Goal: Task Accomplishment & Management: Check status

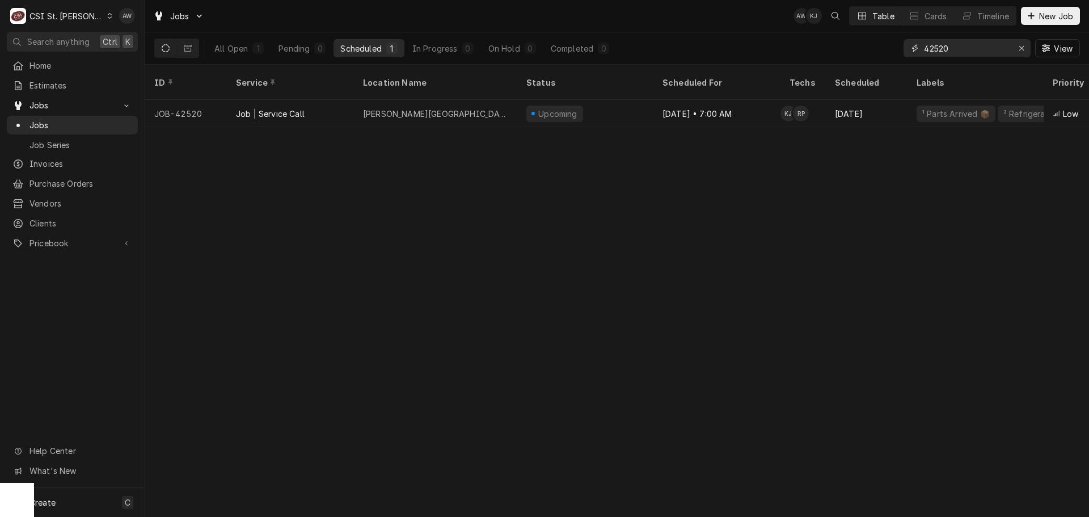
drag, startPoint x: 979, startPoint y: 40, endPoint x: 843, endPoint y: 44, distance: 136.1
click at [843, 44] on div "All Open 1 Pending 0 Scheduled 1 In Progress 0 On Hold 0 Completed 0 42520 View" at bounding box center [616, 48] width 925 height 32
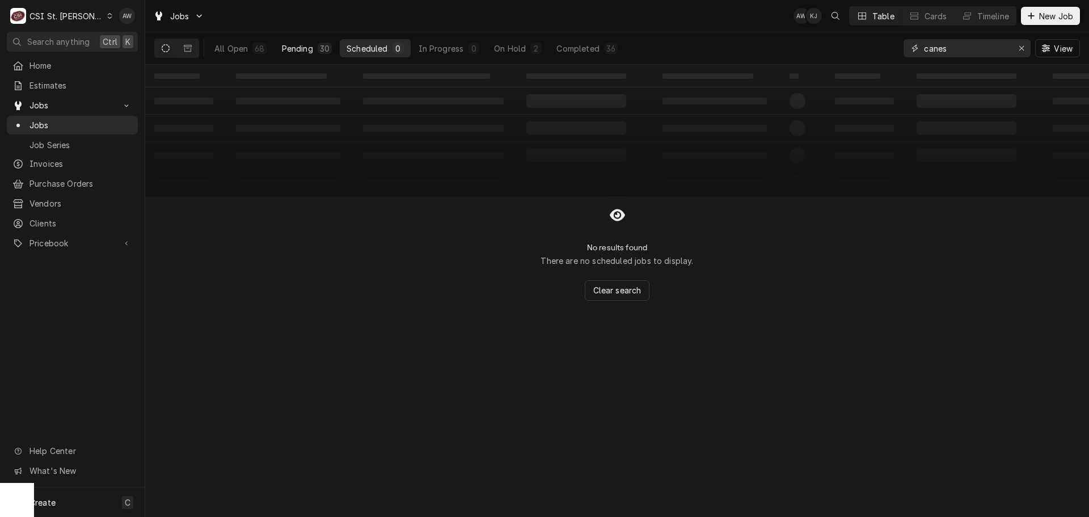
type input "canes"
click at [323, 54] on button "Pending 30" at bounding box center [307, 48] width 64 height 18
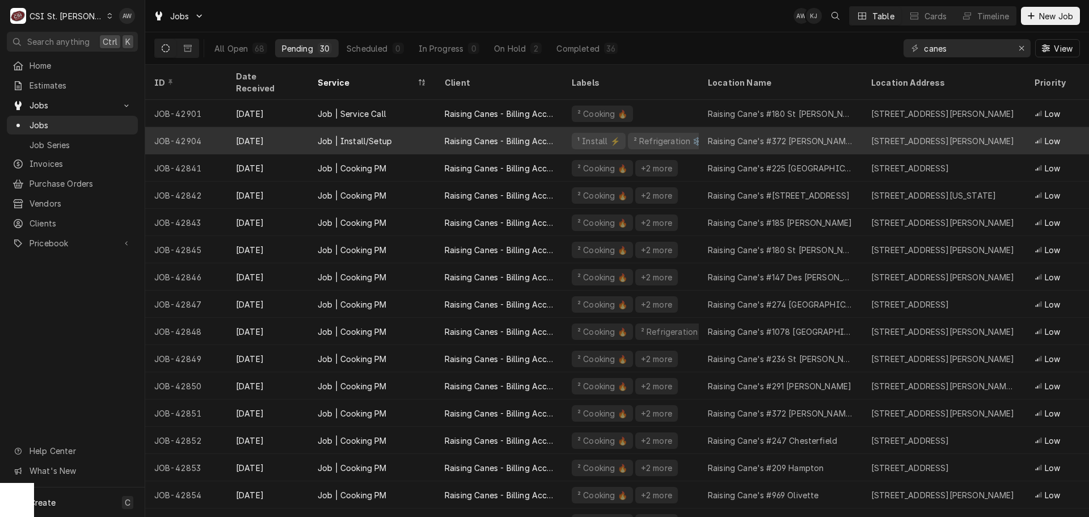
click at [413, 128] on div "Job | Install/Setup" at bounding box center [371, 140] width 127 height 27
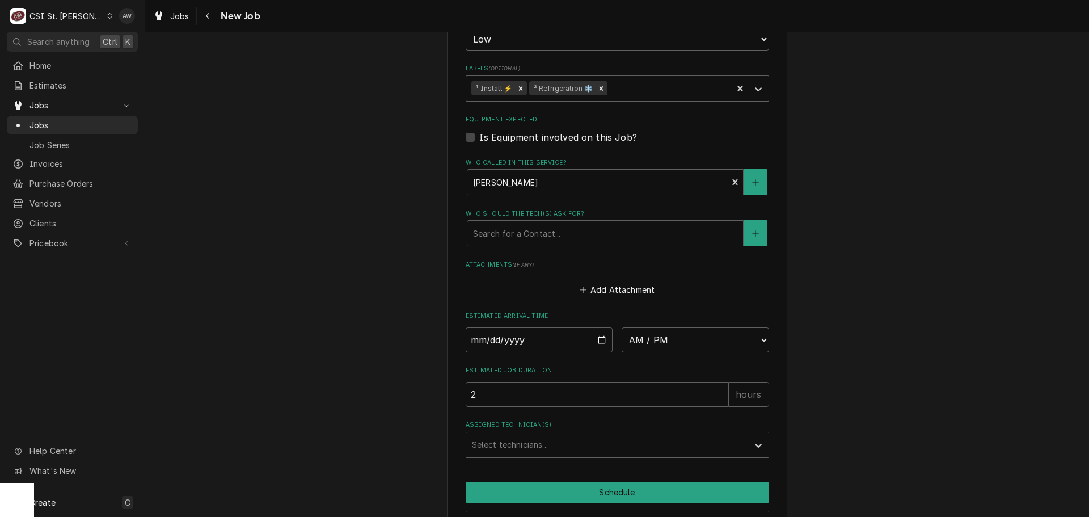
scroll to position [1107, 0]
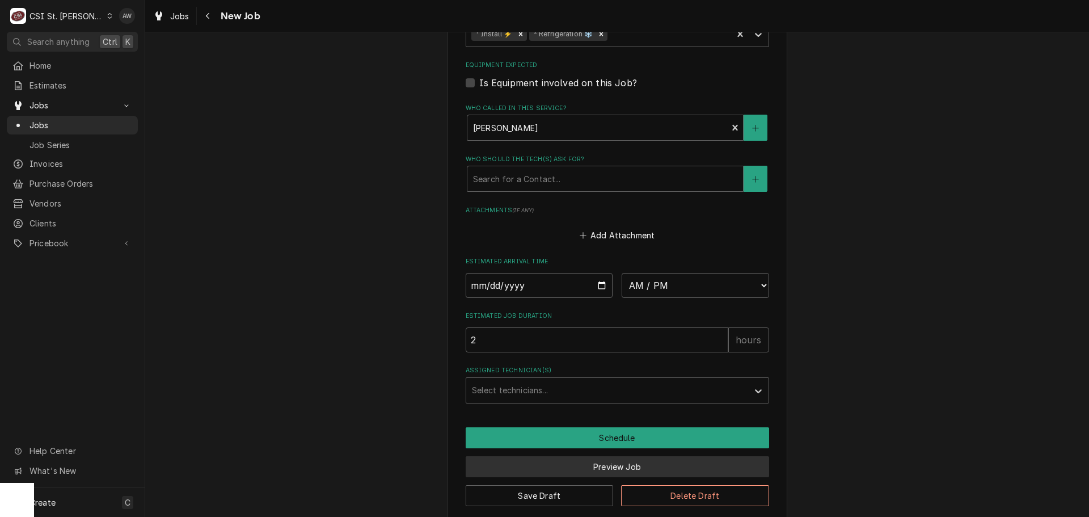
click at [549, 459] on button "Preview Job" at bounding box center [616, 466] width 303 height 21
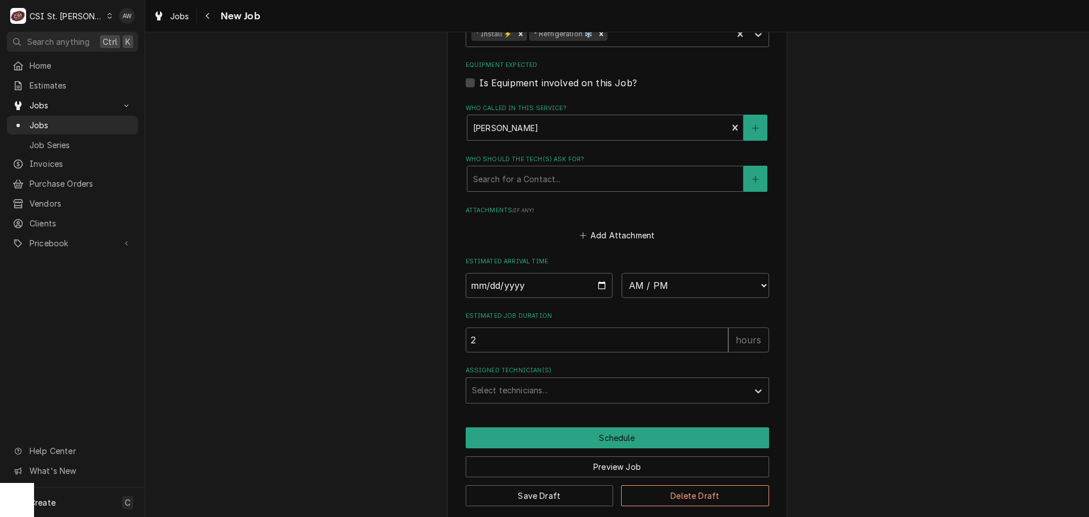
scroll to position [1068, 0]
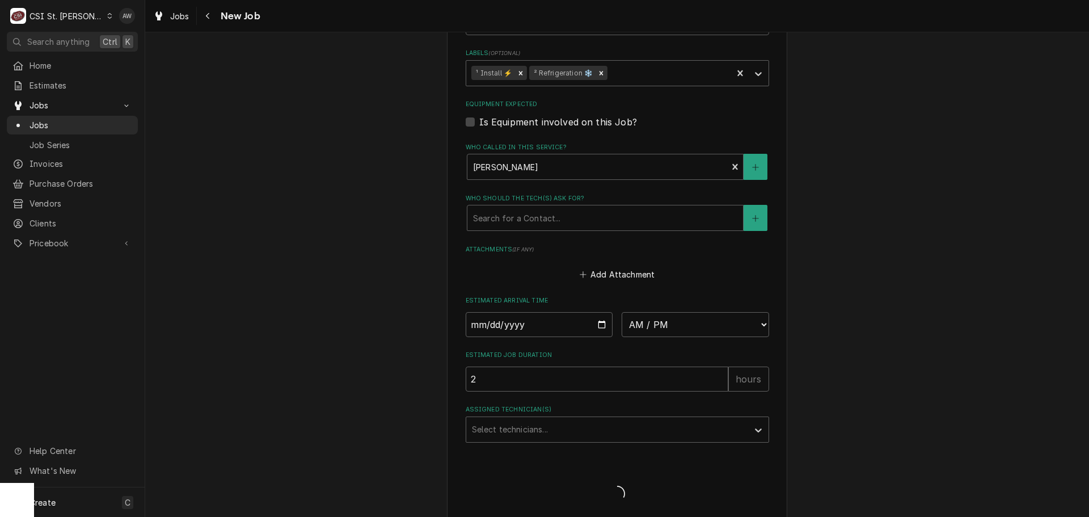
type textarea "x"
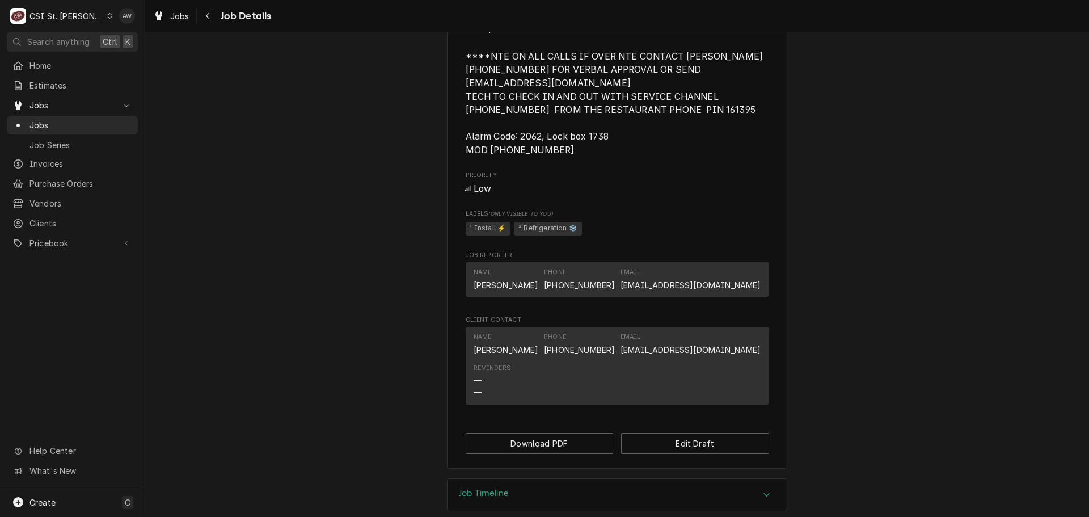
scroll to position [791, 0]
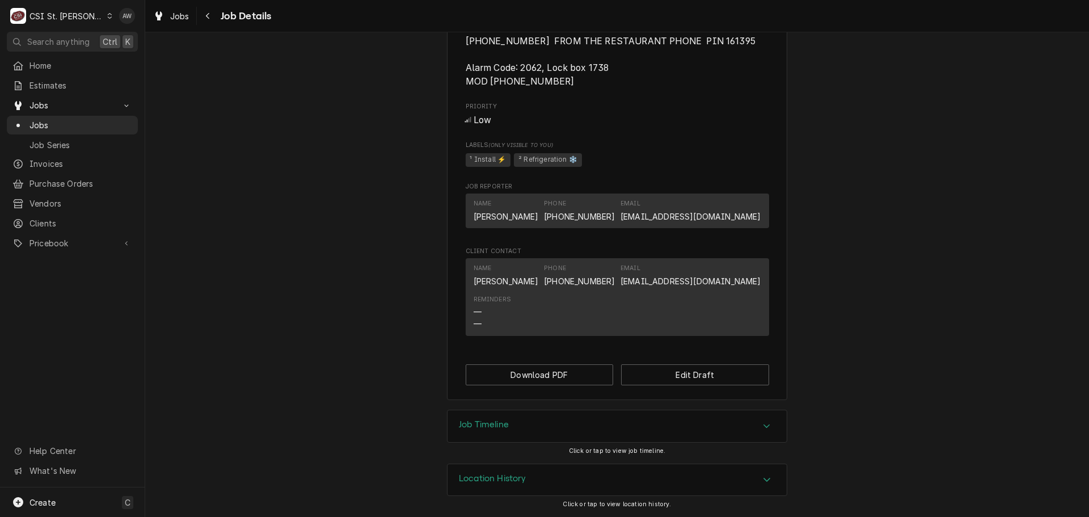
click at [536, 430] on div "Job Timeline" at bounding box center [616, 426] width 339 height 32
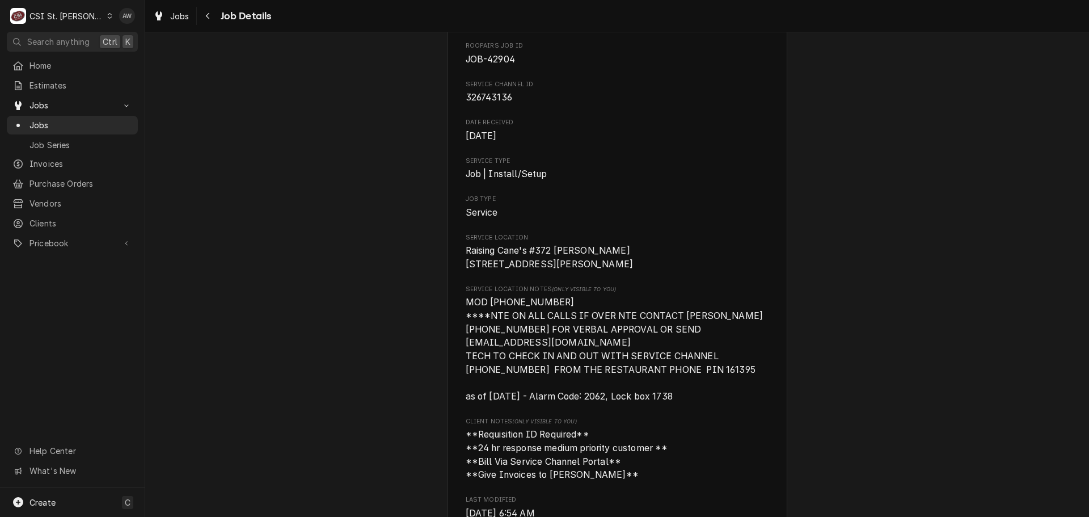
scroll to position [0, 0]
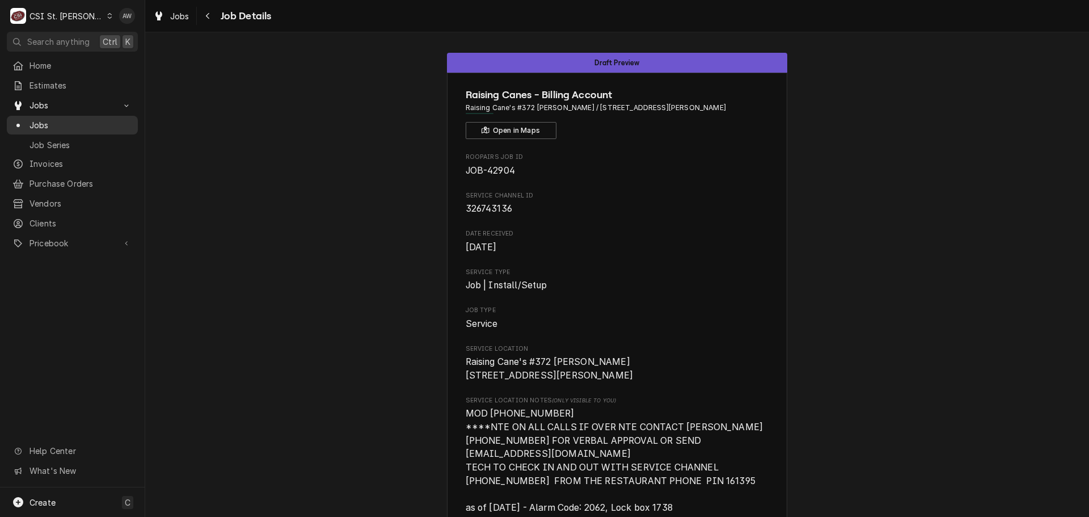
drag, startPoint x: 62, startPoint y: 118, endPoint x: 70, endPoint y: 116, distance: 8.7
click at [62, 119] on span "Jobs" at bounding box center [80, 125] width 103 height 12
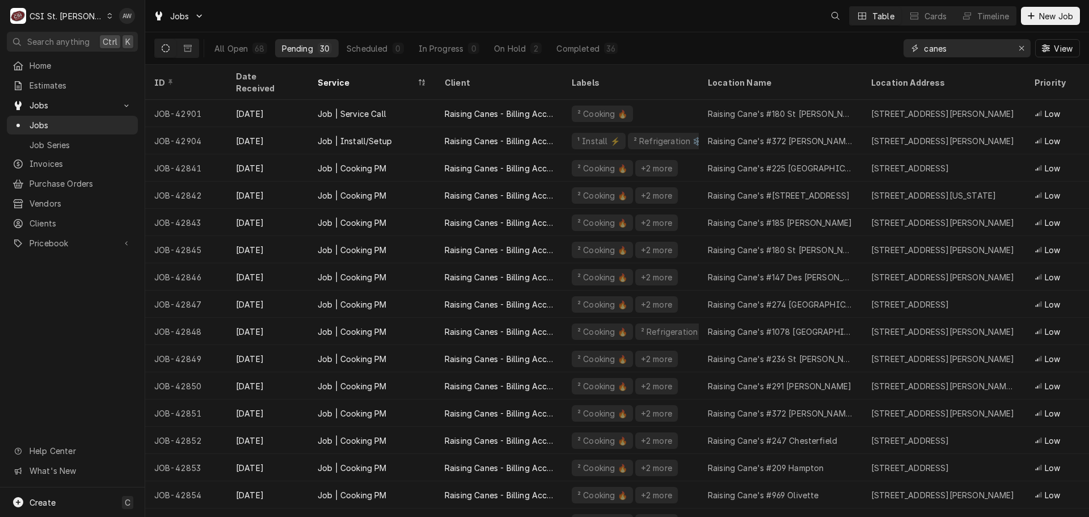
drag, startPoint x: 977, startPoint y: 49, endPoint x: 828, endPoint y: 44, distance: 149.2
click at [828, 44] on div "All Open 68 Pending 30 Scheduled 0 In Progress 0 On Hold 2 Completed 36 canes V…" at bounding box center [616, 48] width 925 height 32
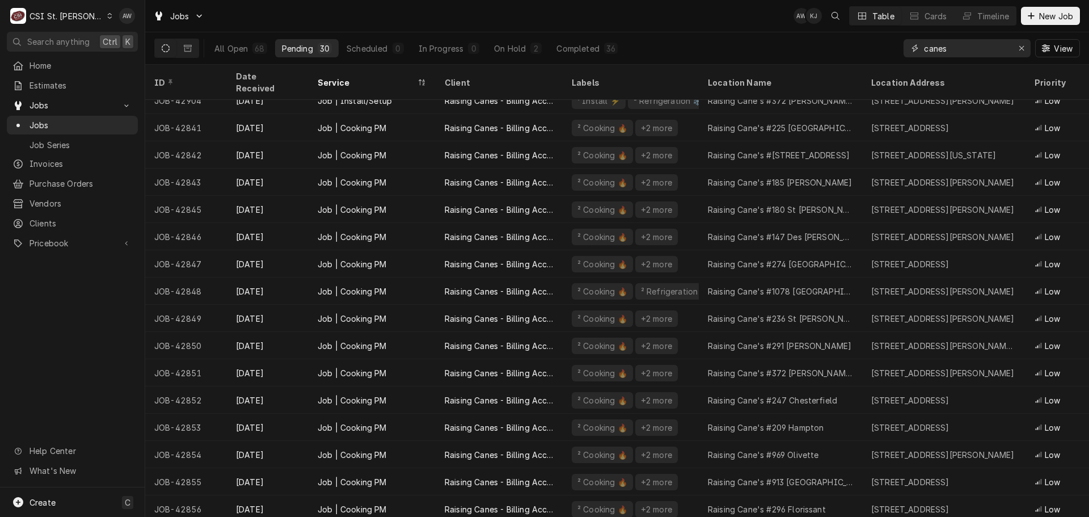
scroll to position [68, 0]
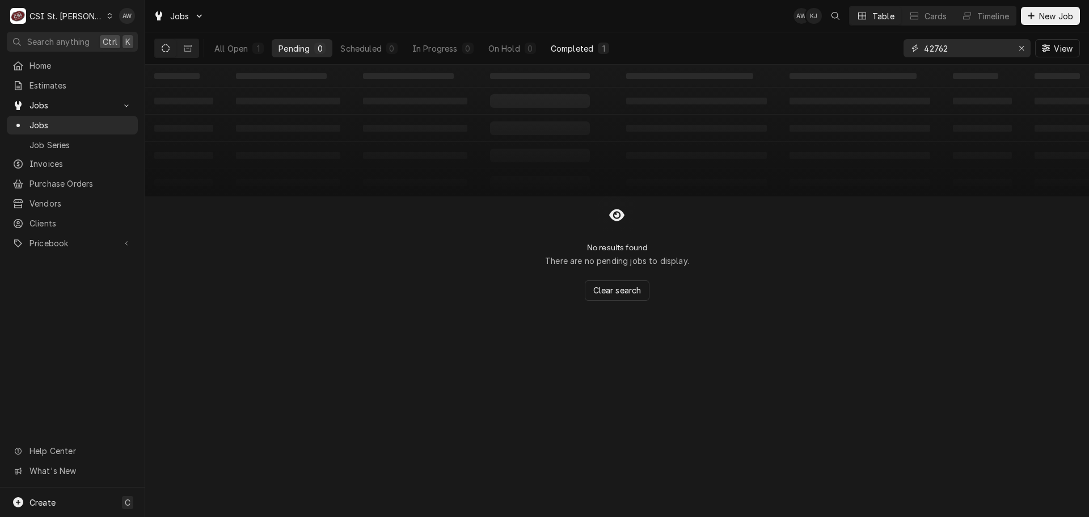
type input "42762"
click at [585, 49] on div "Completed" at bounding box center [572, 49] width 43 height 12
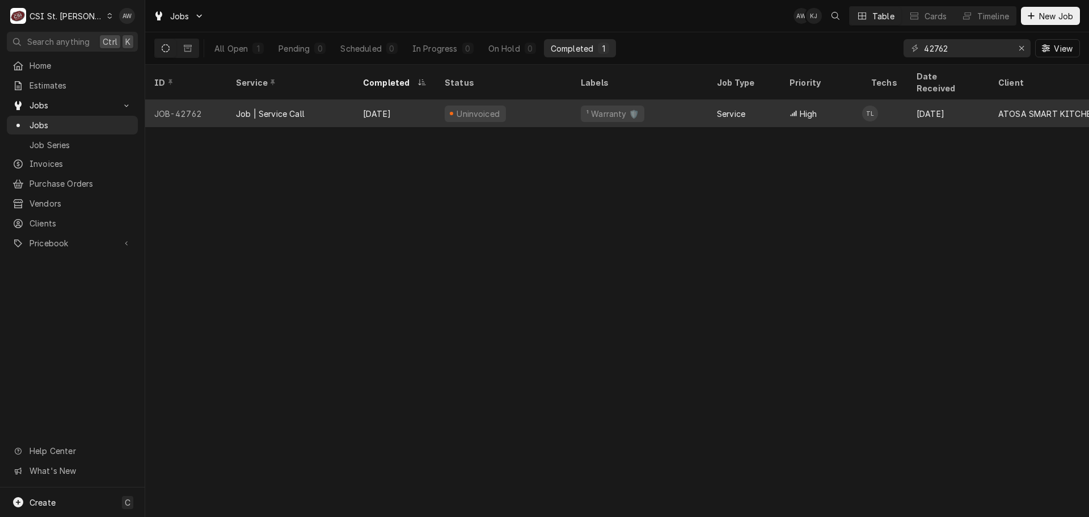
click at [565, 100] on div "Uninvoiced" at bounding box center [503, 113] width 136 height 27
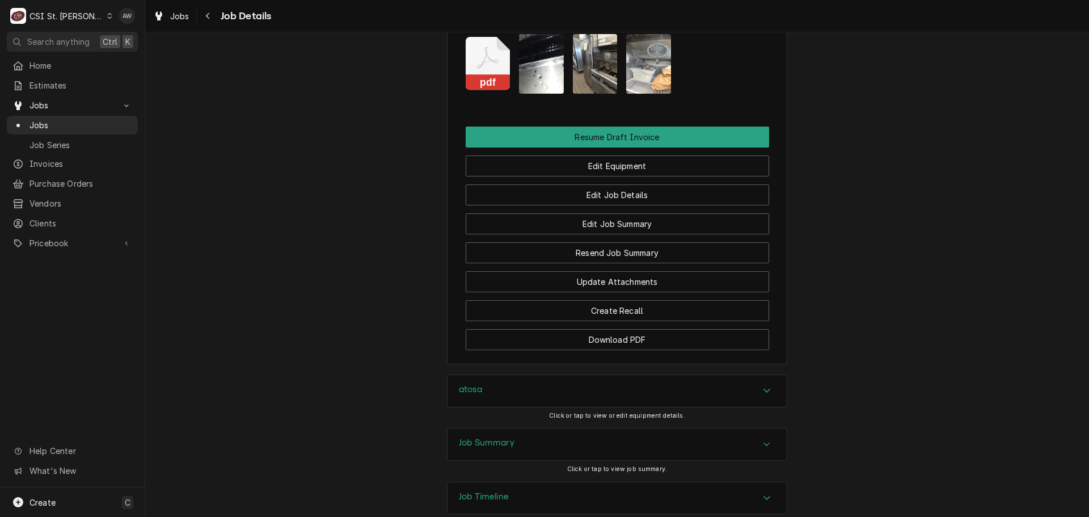
scroll to position [1262, 0]
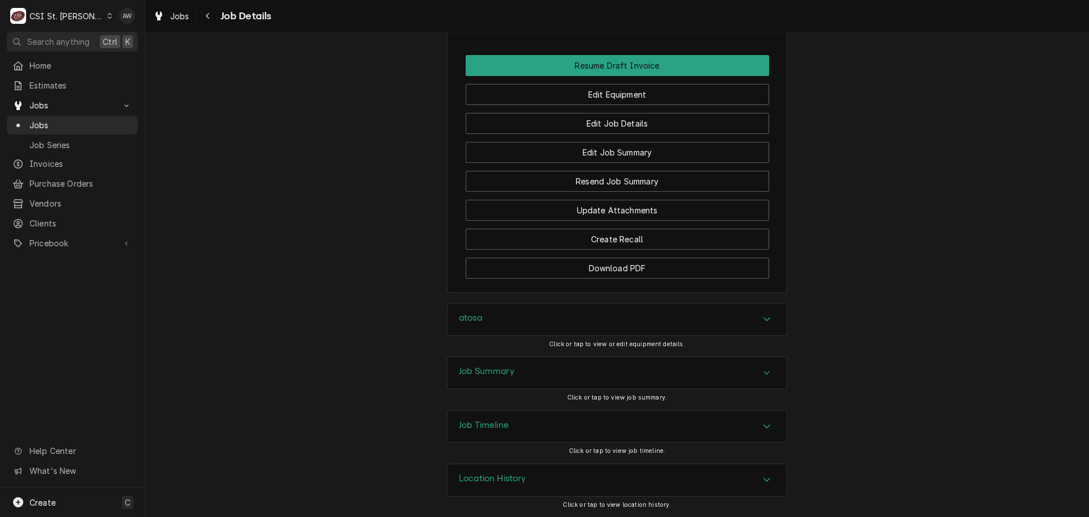
drag, startPoint x: 554, startPoint y: 371, endPoint x: 612, endPoint y: 365, distance: 57.5
click at [554, 371] on div "Job Summary" at bounding box center [616, 373] width 339 height 32
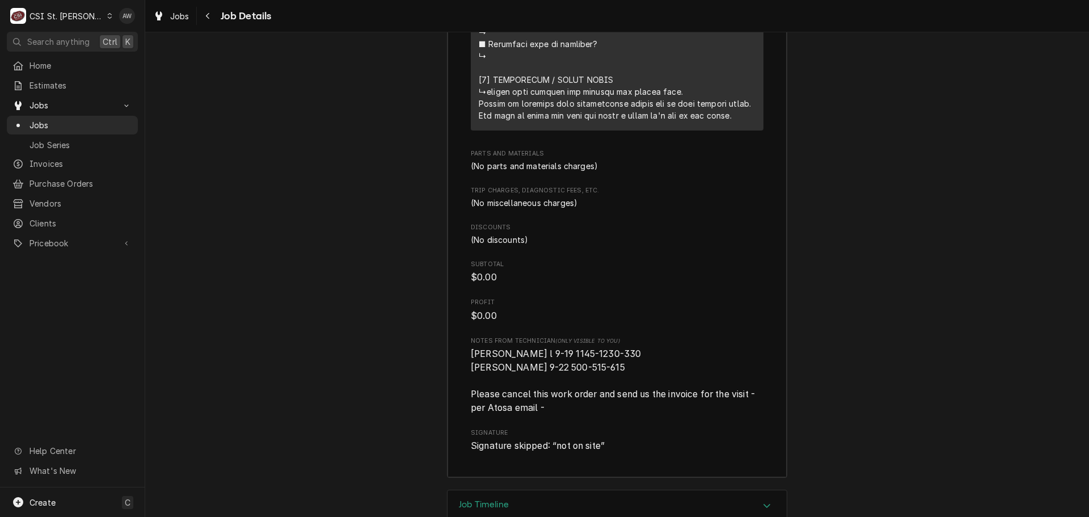
scroll to position [2509, 0]
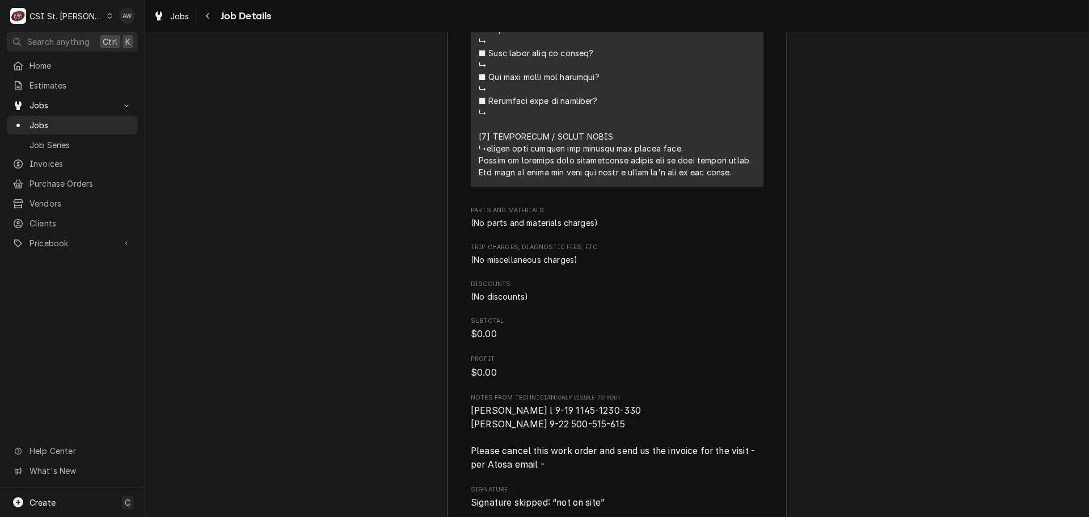
drag, startPoint x: 471, startPoint y: 158, endPoint x: 714, endPoint y: 172, distance: 243.6
copy div "⚠️ 𝗙𝗢𝗥𝗠 𝗜𝗡𝗦𝗧𝗥𝗨𝗖𝗧𝗜𝗢𝗡𝗦 ⚠️ ✪ 𝗖𝗼𝗺𝗽𝗹𝗲𝘁𝗲 𝗮𝗹𝗹 𝗿𝗲𝗹𝗲𝘃𝗮𝗻𝘁 𝘀𝗲𝗰𝘁𝗶𝗼𝗻𝘀 ✪ 𝗣𝗿𝗼𝘃𝗶𝗱𝗲 𝗱𝗲𝘁𝗮𝗶𝗹𝗲𝗱 𝗮𝗻𝘀…"
click at [159, 14] on icon "Dynamic Content Wrapper" at bounding box center [158, 15] width 7 height 9
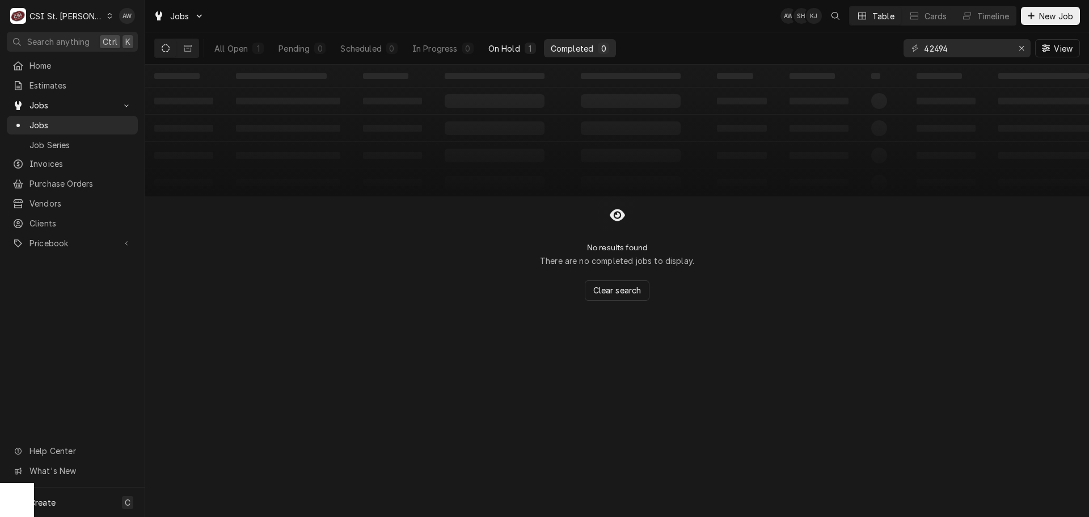
type input "42494"
click at [526, 46] on div "1" at bounding box center [529, 48] width 11 height 11
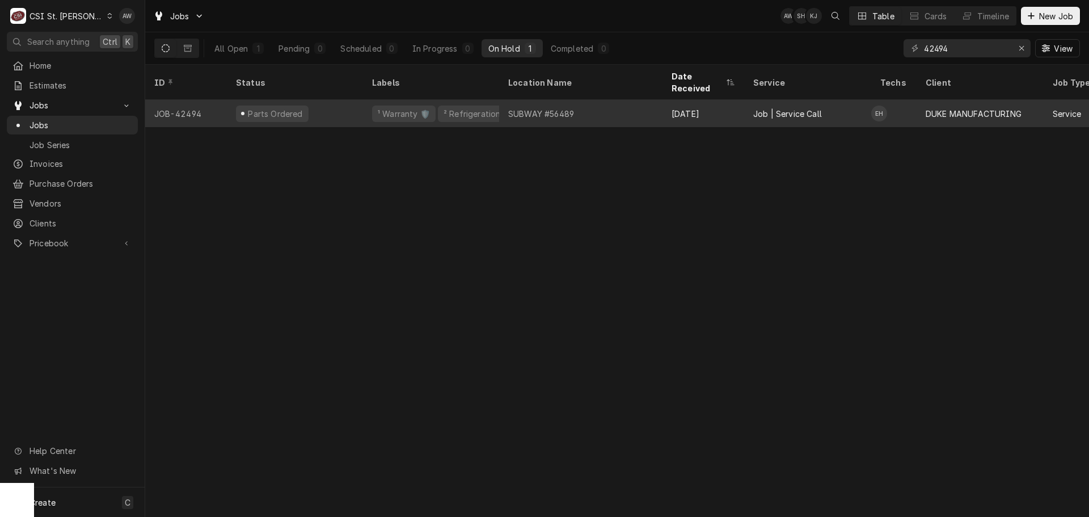
click at [549, 108] on div "SUBWAY #56489" at bounding box center [541, 114] width 66 height 12
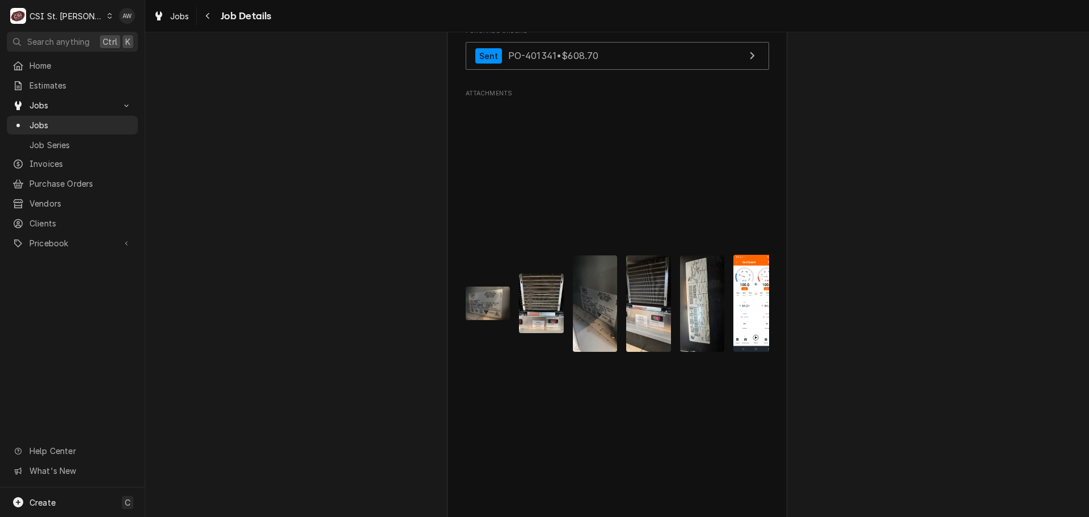
scroll to position [1728, 0]
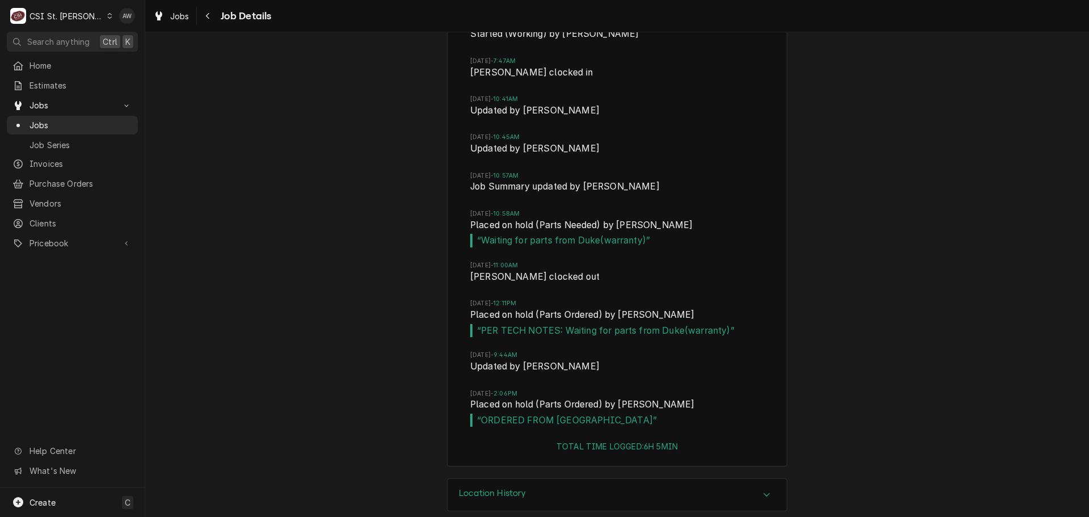
scroll to position [3140, 0]
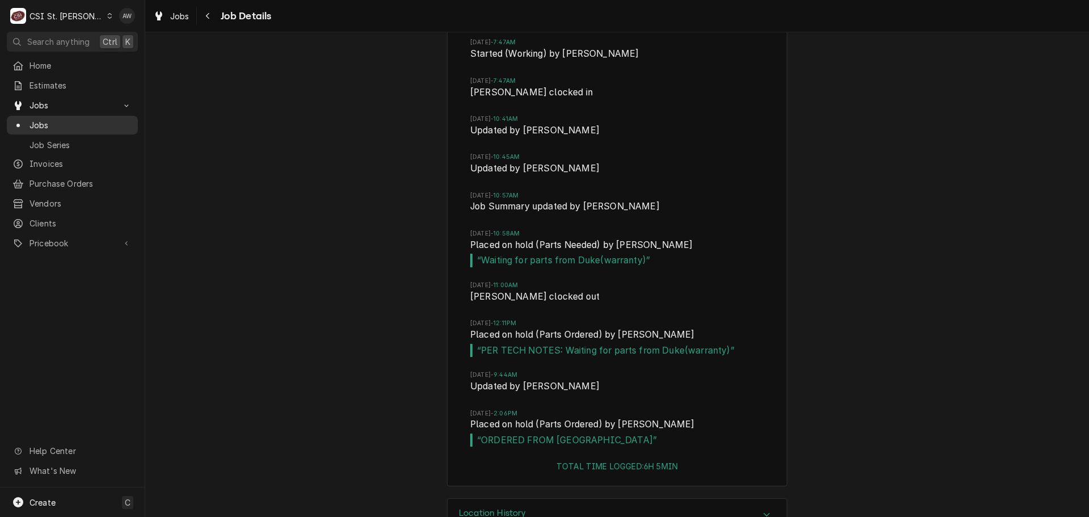
click at [73, 121] on span "Jobs" at bounding box center [80, 125] width 103 height 12
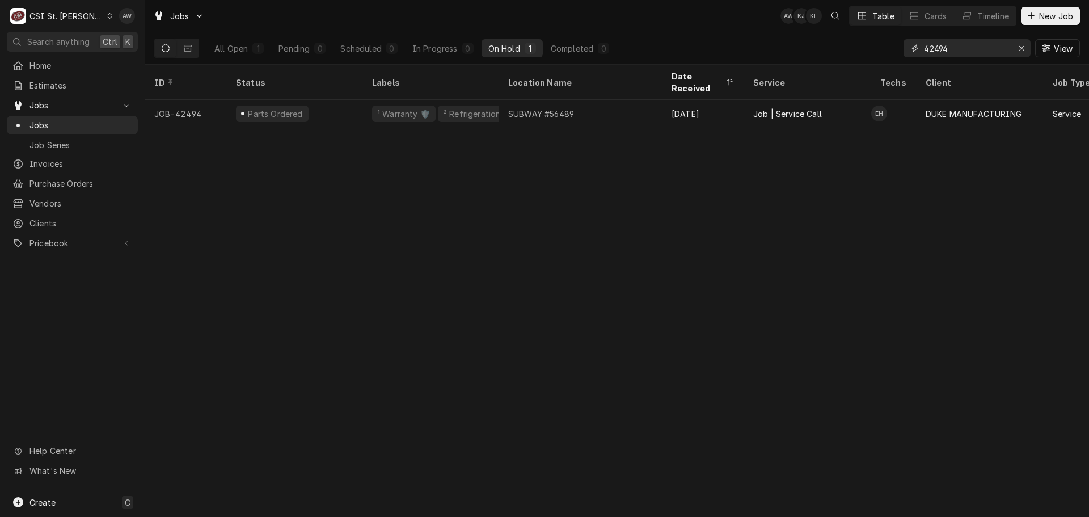
drag, startPoint x: 972, startPoint y: 50, endPoint x: 884, endPoint y: 44, distance: 88.7
click at [884, 45] on div "All Open 1 Pending 0 Scheduled 0 In Progress 0 On Hold 1 Completed 0 42494 View" at bounding box center [616, 48] width 925 height 32
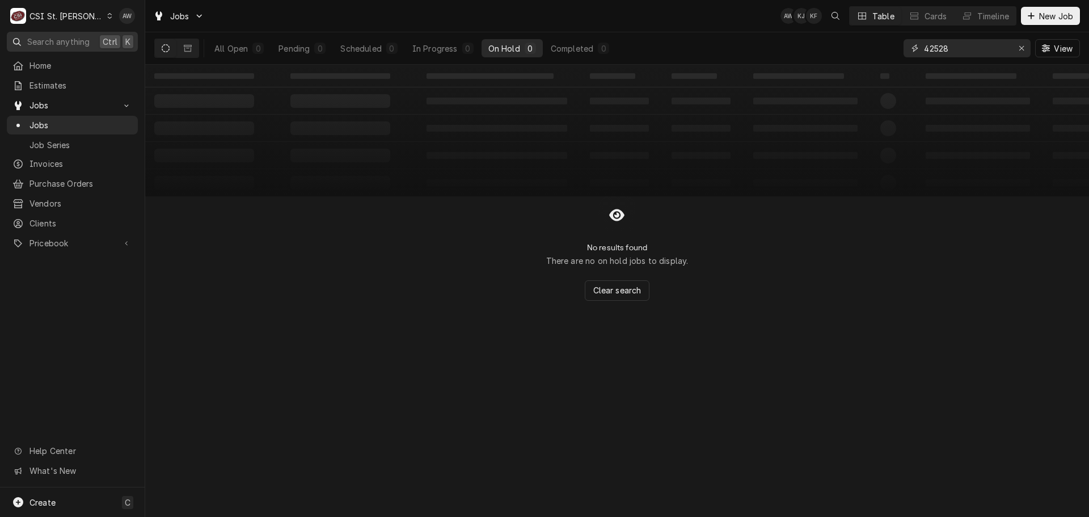
type input "42528"
click at [1017, 48] on div "Erase input" at bounding box center [1020, 48] width 11 height 11
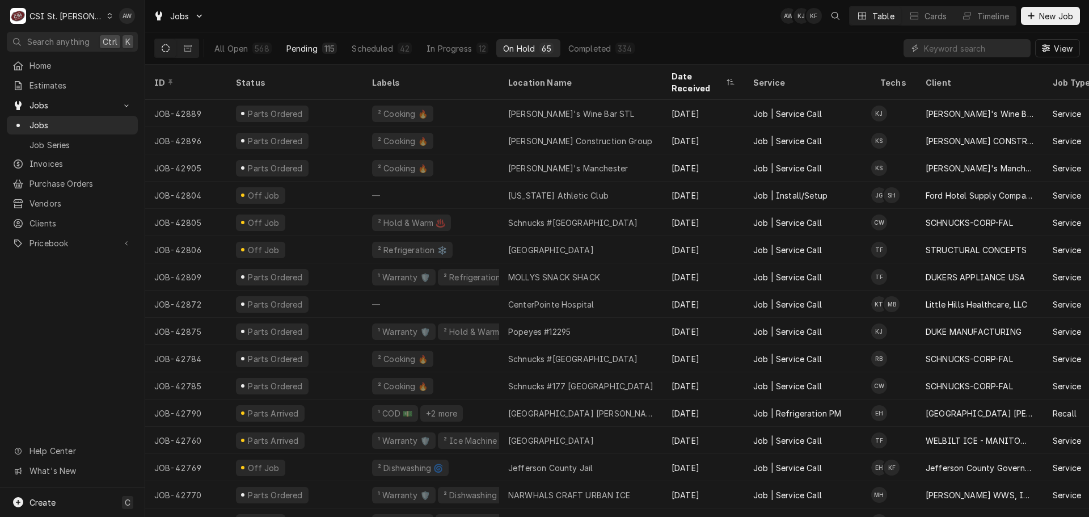
click at [307, 46] on div "Pending" at bounding box center [301, 49] width 31 height 12
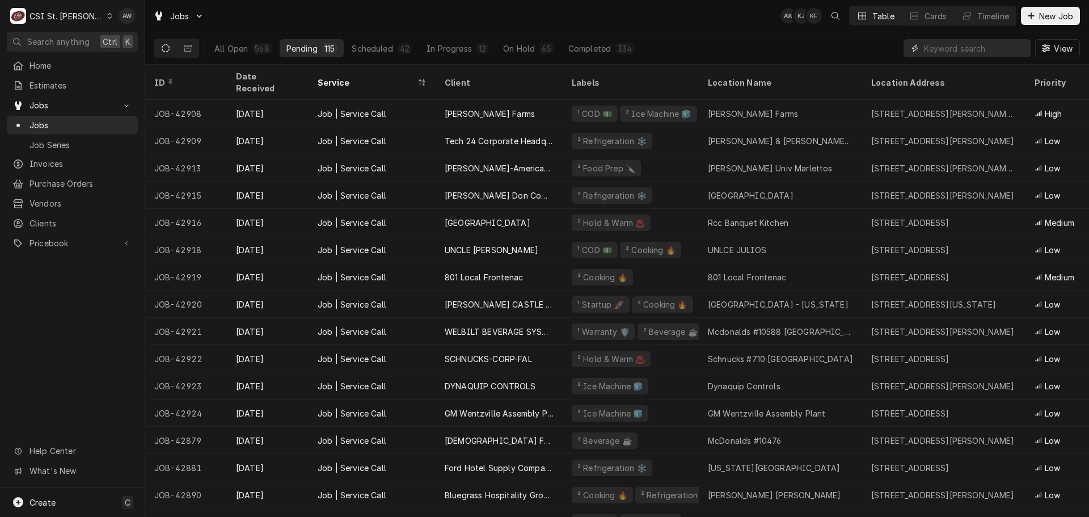
click at [966, 49] on input "Dynamic Content Wrapper" at bounding box center [974, 48] width 101 height 18
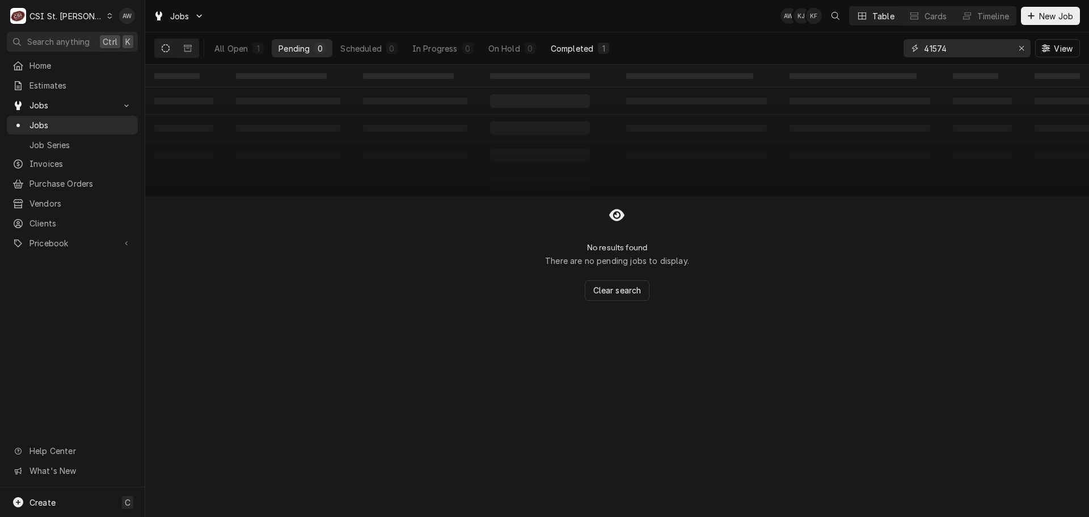
type input "41574"
click at [569, 50] on div "Completed" at bounding box center [572, 49] width 43 height 12
